Goal: Task Accomplishment & Management: Complete application form

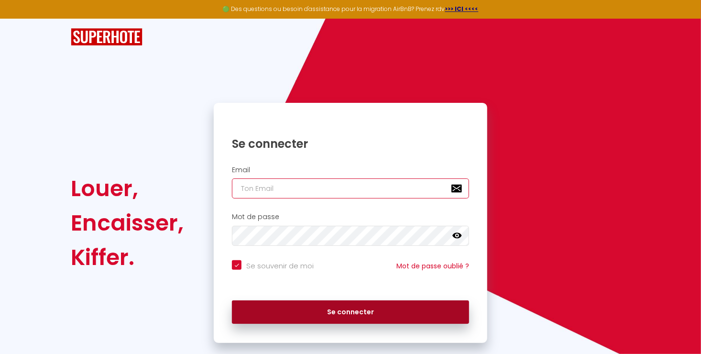
type input "[EMAIL_ADDRESS][DOMAIN_NAME]"
click at [337, 312] on button "Se connecter" at bounding box center [350, 312] width 237 height 24
checkbox input "true"
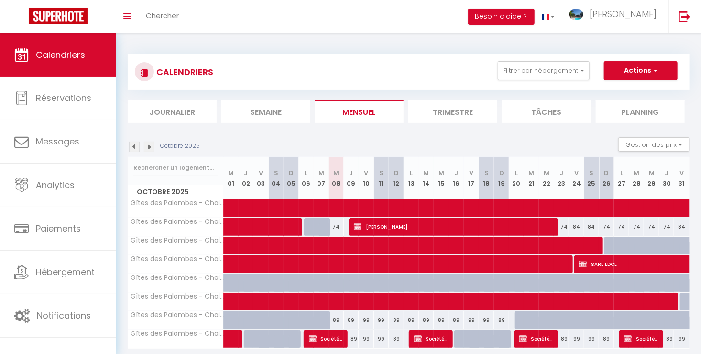
click at [146, 144] on img at bounding box center [149, 146] width 11 height 11
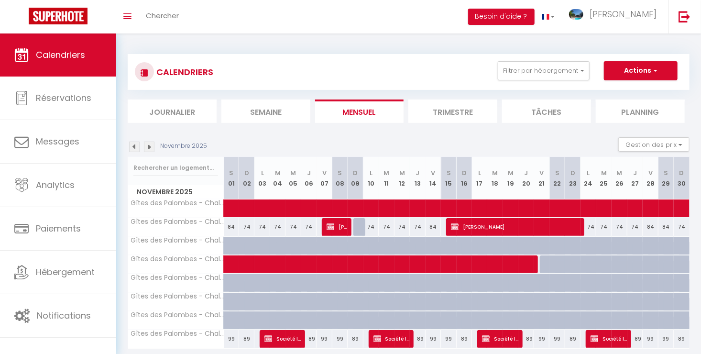
click at [146, 144] on img at bounding box center [149, 146] width 11 height 11
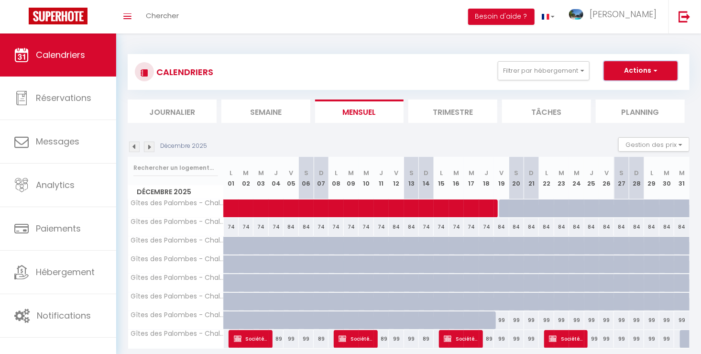
click at [655, 71] on span "button" at bounding box center [654, 70] width 6 height 10
click at [635, 88] on link "Nouvelle réservation" at bounding box center [630, 93] width 83 height 14
select select
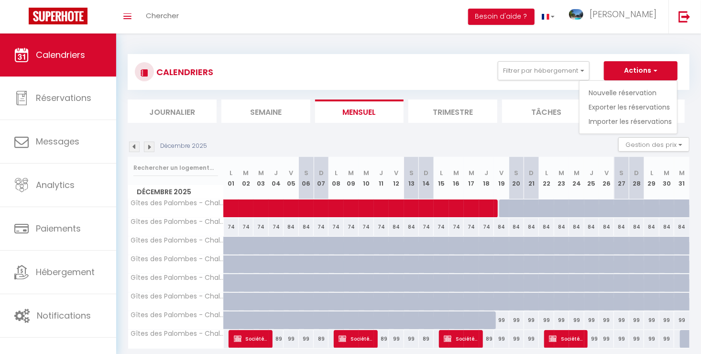
select select
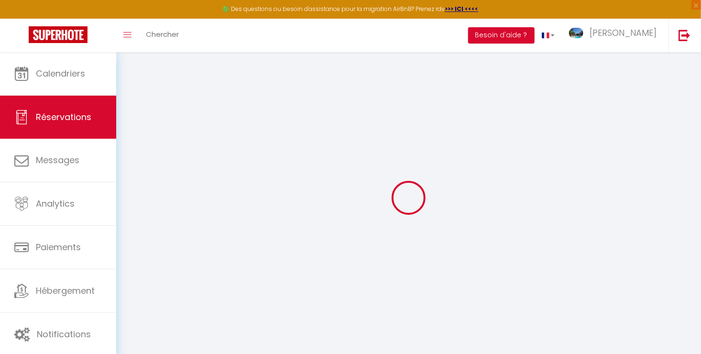
select select
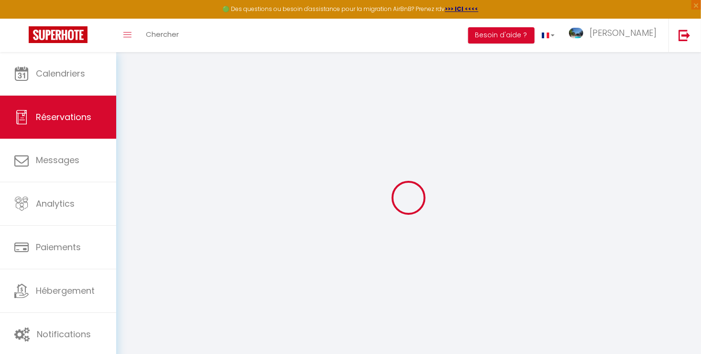
select select
checkbox input "false"
select select
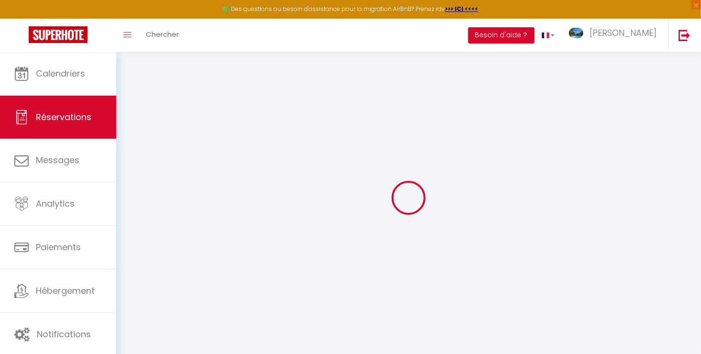
select select
checkbox input "false"
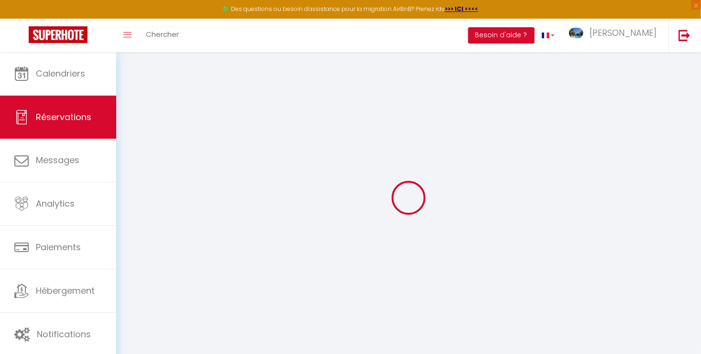
select select
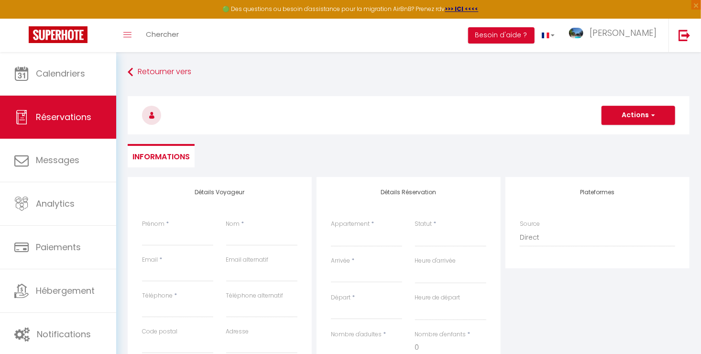
select select
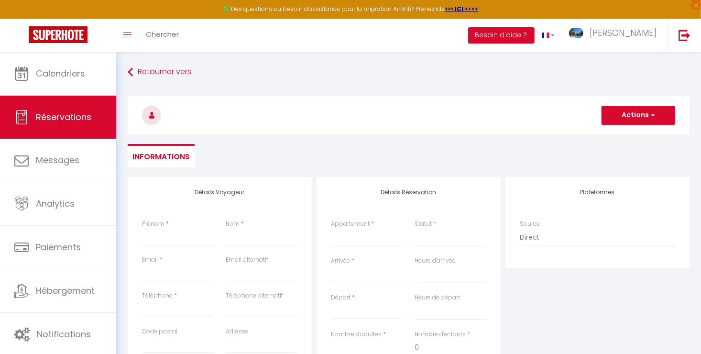
checkbox input "false"
select select
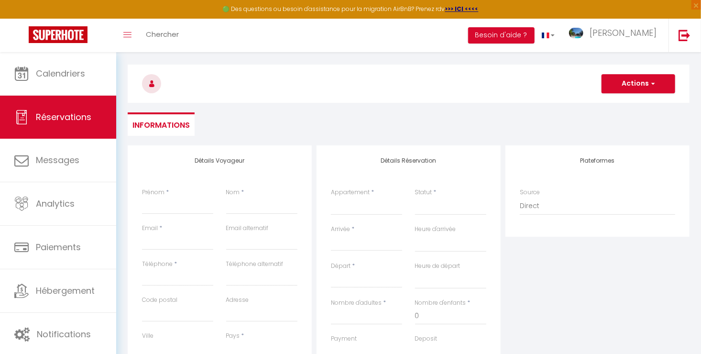
scroll to position [96, 0]
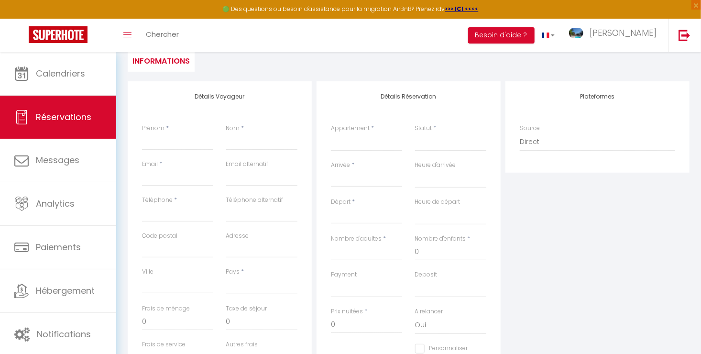
click at [368, 181] on input "Arrivée" at bounding box center [366, 179] width 71 height 12
click at [361, 135] on select "Gîtes des Palombes - Chalet Rouge Gîtes des Palombes - Chalet Bleu Gîtes des Pa…" at bounding box center [366, 142] width 71 height 18
select select "23240"
click at [331, 133] on select "Gîtes des Palombes - Chalet Rouge Gîtes des Palombes - Chalet Bleu Gîtes des Pa…" at bounding box center [366, 142] width 71 height 18
select select
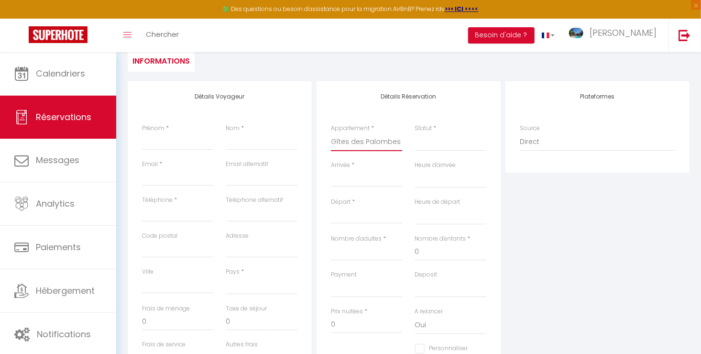
select select
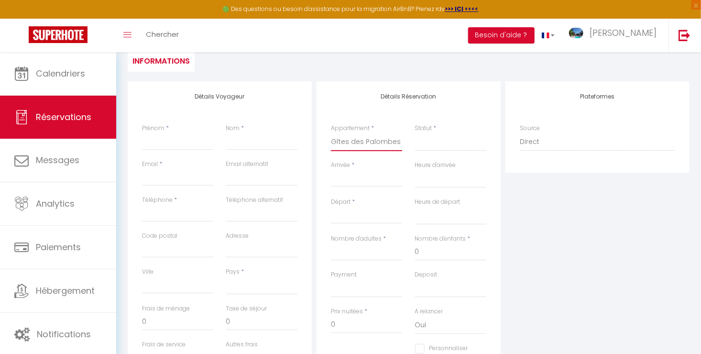
checkbox input "false"
click at [366, 179] on input "Arrivée" at bounding box center [366, 179] width 71 height 12
select select
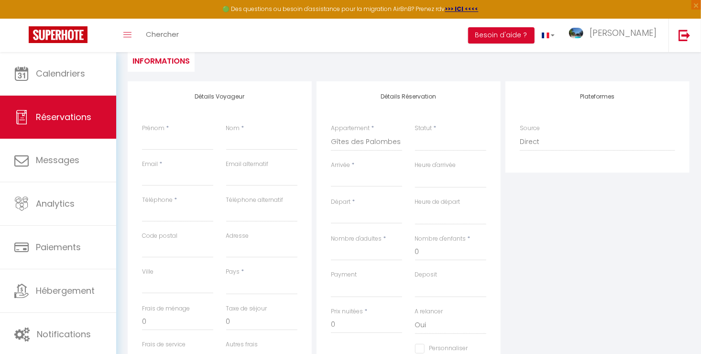
select select
checkbox input "false"
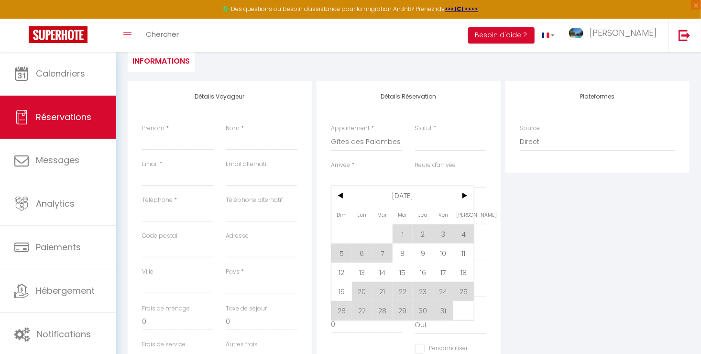
click at [365, 183] on input "Arrivée" at bounding box center [366, 179] width 71 height 12
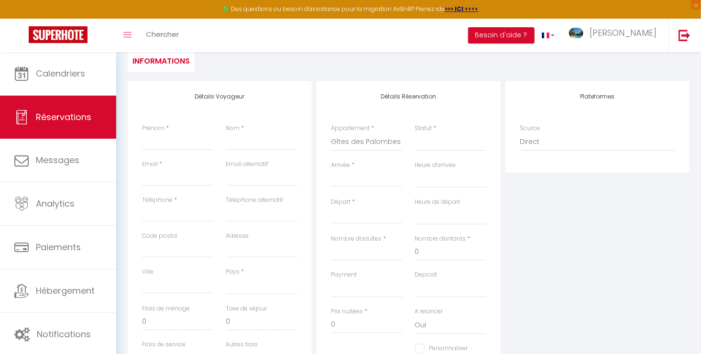
click at [365, 183] on input "Arrivée" at bounding box center [366, 179] width 71 height 12
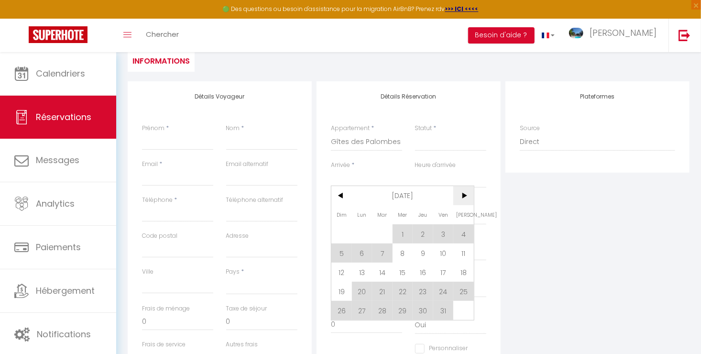
click at [467, 194] on span ">" at bounding box center [463, 195] width 21 height 19
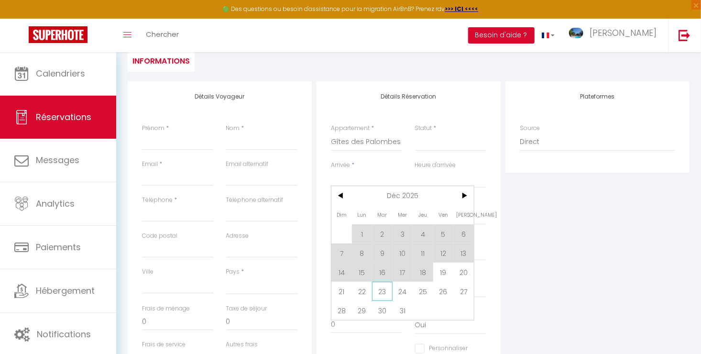
click at [385, 292] on span "23" at bounding box center [382, 290] width 21 height 19
select select
type input "[DATE] Décembre 2025"
select select
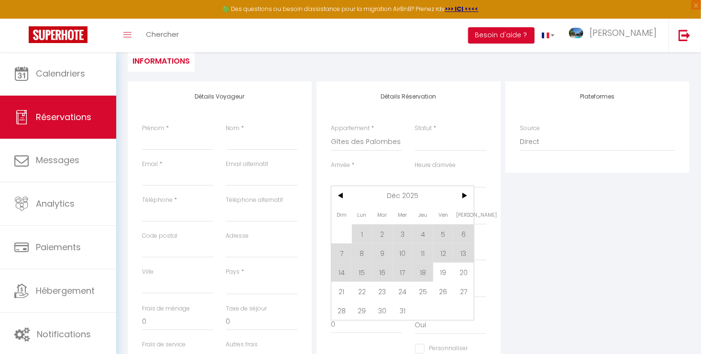
type input "Mer 24 Décembre 2025"
select select
checkbox input "false"
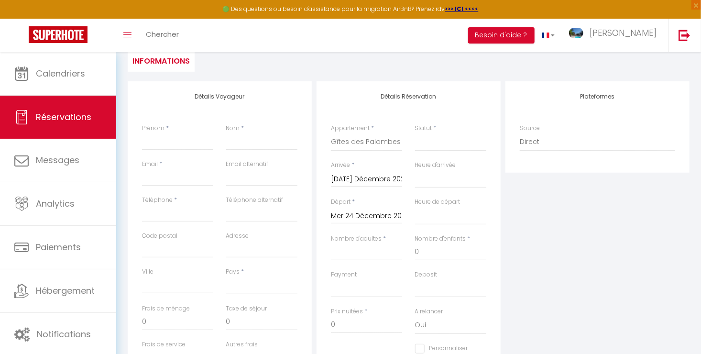
click at [370, 210] on input "Mer 24 Décembre 2025" at bounding box center [366, 216] width 71 height 12
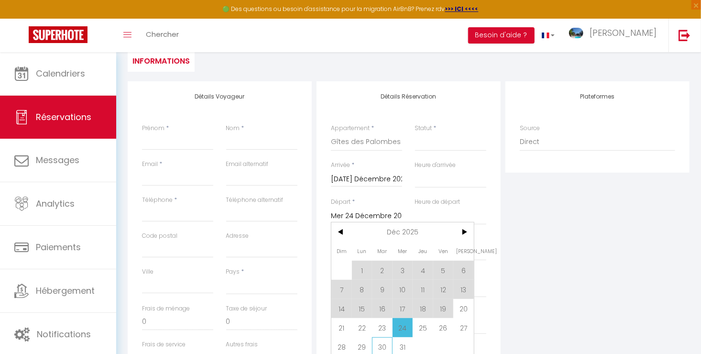
click at [381, 347] on span "30" at bounding box center [382, 346] width 21 height 19
select select
type input "[DATE] Décembre 2025"
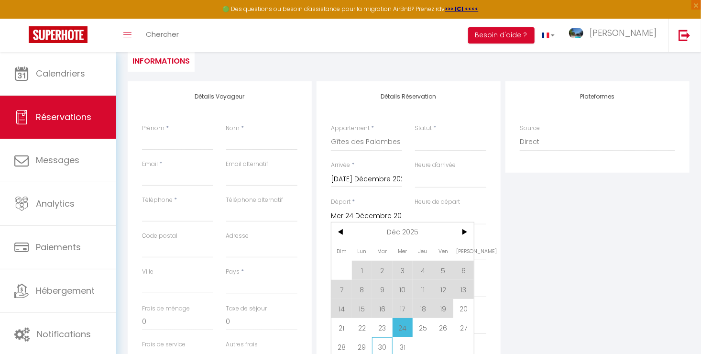
select select
checkbox input "false"
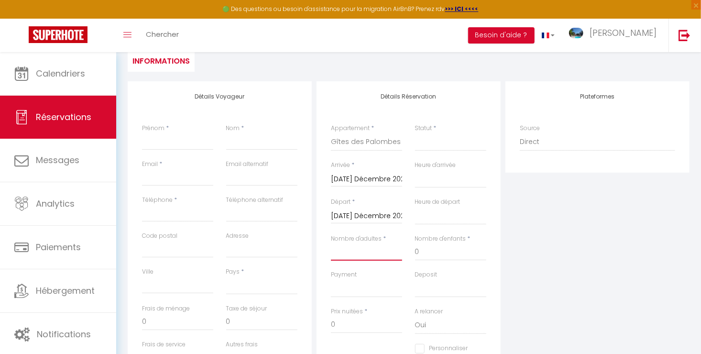
click at [365, 257] on input "Nombre d'adultes" at bounding box center [366, 251] width 71 height 17
type input "-"
select select
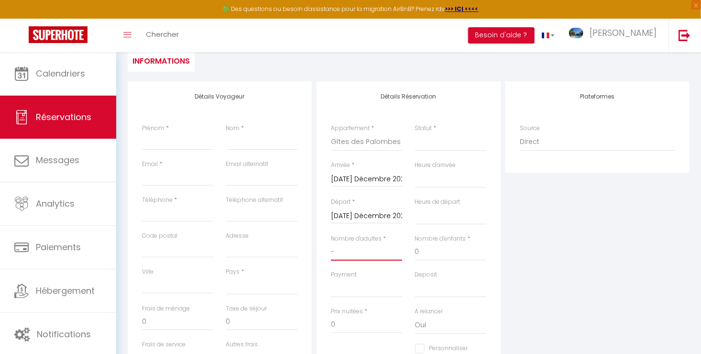
select select
checkbox input "false"
select select
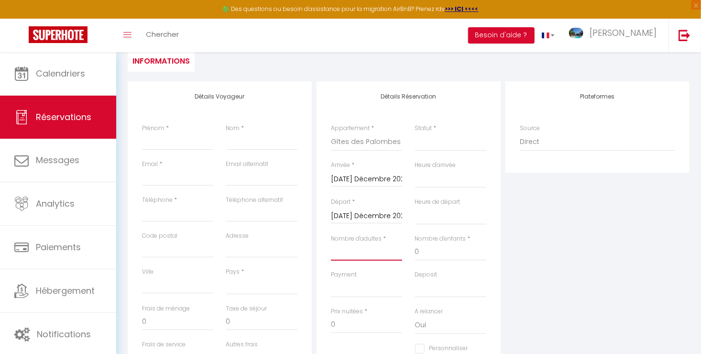
select select
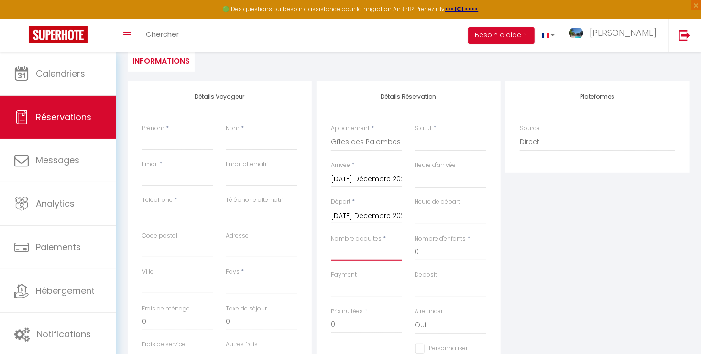
checkbox input "false"
type input "4"
select select
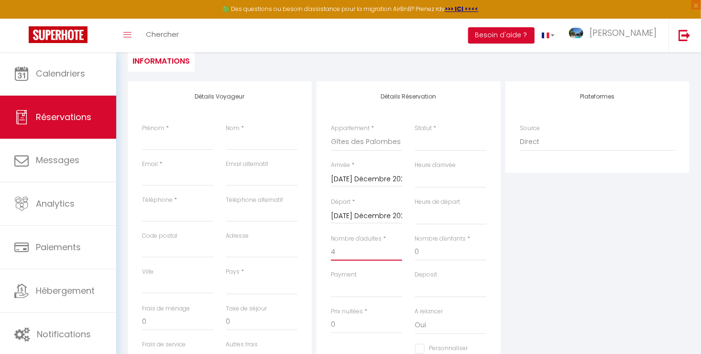
select select
checkbox input "false"
select select
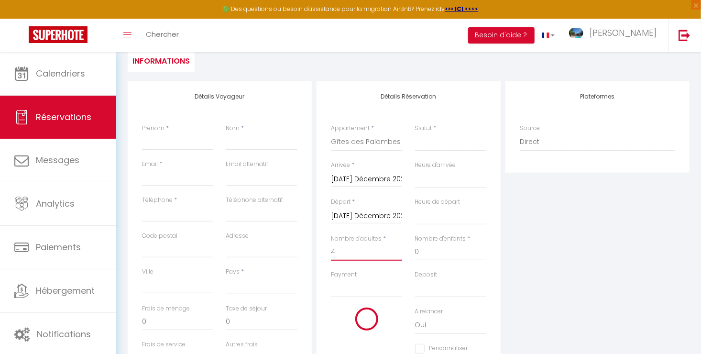
select select
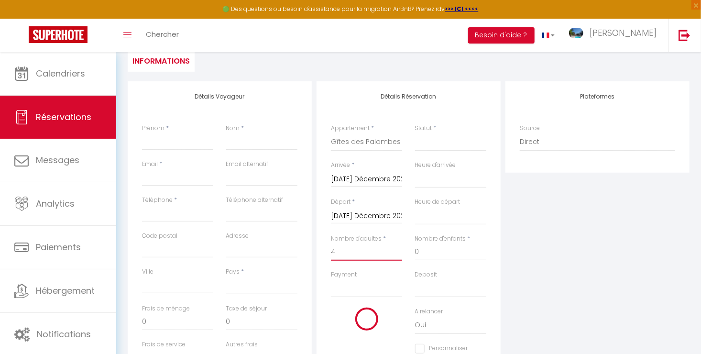
type input "582.12"
checkbox input "false"
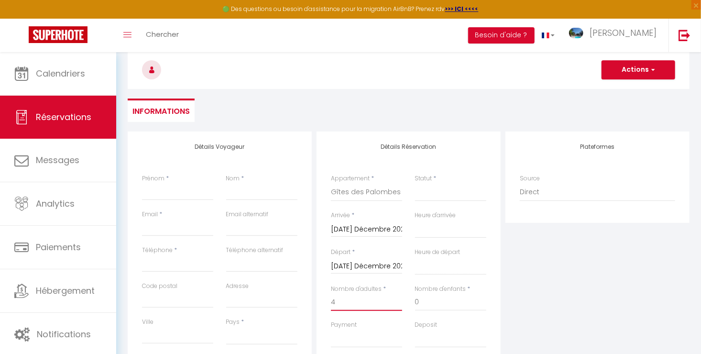
scroll to position [145, 0]
